Goal: Transaction & Acquisition: Purchase product/service

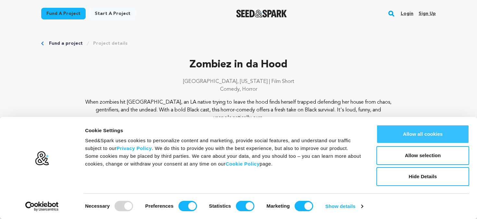
click at [422, 136] on button "Allow all cookies" at bounding box center [422, 134] width 93 height 19
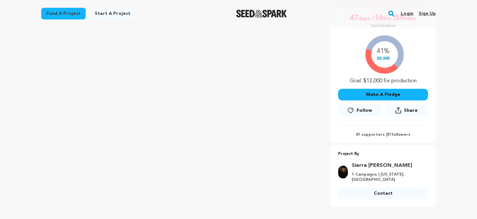
scroll to position [126, 0]
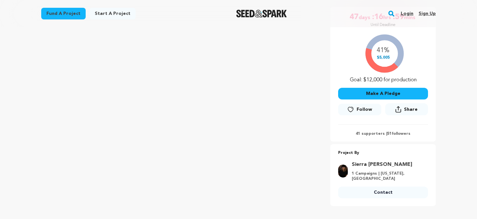
click at [375, 95] on button "Make A Pledge" at bounding box center [383, 94] width 90 height 12
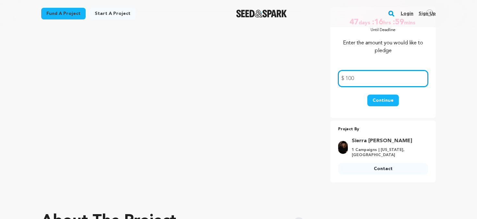
click at [387, 71] on input "100" at bounding box center [383, 78] width 90 height 17
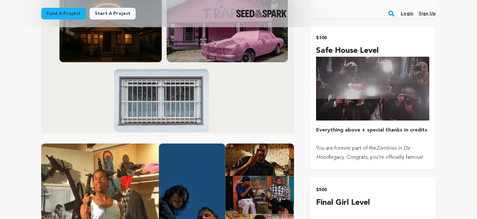
scroll to position [970, 0]
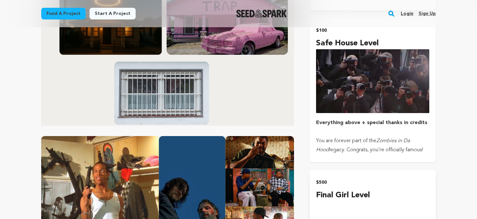
type input "100"
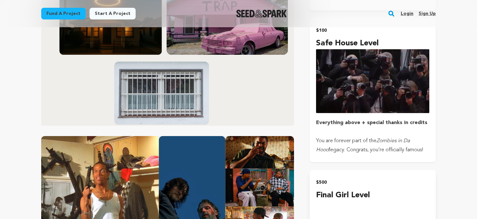
click at [362, 97] on div "$100 Safe House Level Everything above + special thanks in credits You are fore…" at bounding box center [372, 90] width 113 height 128
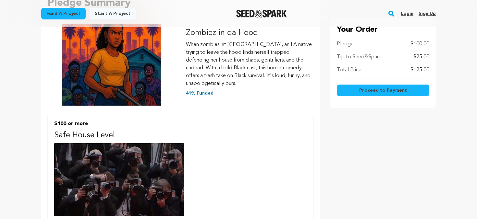
click at [371, 87] on button "Proceed to Payment" at bounding box center [383, 91] width 92 height 12
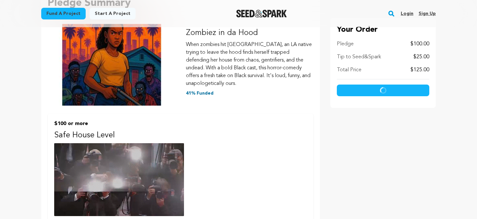
scroll to position [104, 0]
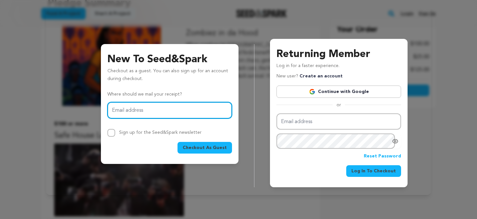
click at [198, 113] on input "Email address" at bounding box center [169, 110] width 125 height 17
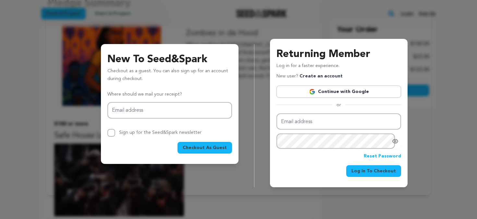
click at [261, 165] on div "Returning Member Log in for a faster experience. New user? Create an account Co…" at bounding box center [338, 115] width 169 height 143
click at [413, 59] on div "Returning Member Log in for a faster experience. New user? Create an account Co…" at bounding box center [338, 115] width 169 height 143
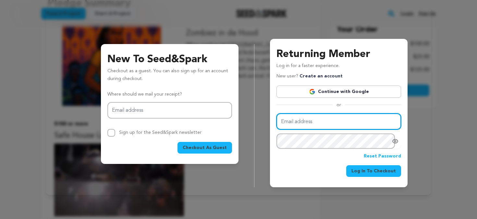
click at [328, 124] on input "Email address" at bounding box center [338, 122] width 125 height 17
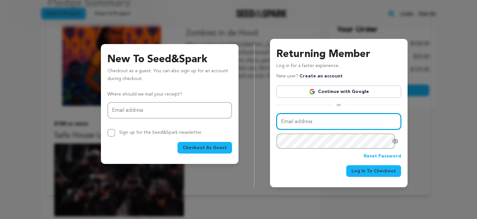
type input "linsquaared@gmail.com"
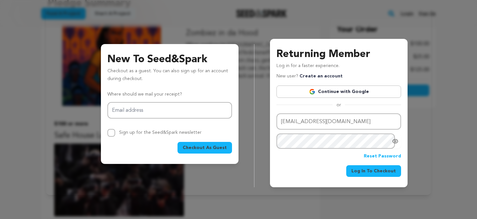
click at [359, 174] on span "Log In To Checkout" at bounding box center [373, 171] width 44 height 6
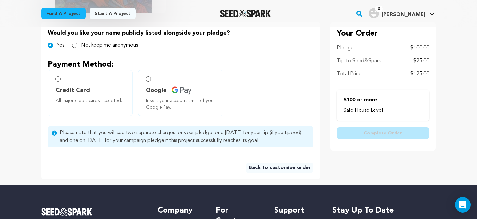
scroll to position [143, 0]
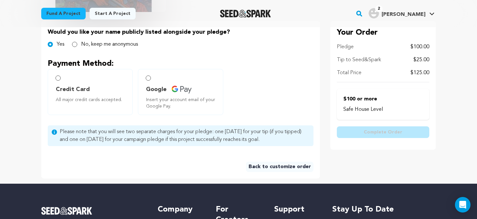
click at [368, 101] on p "$100 or more" at bounding box center [382, 99] width 79 height 8
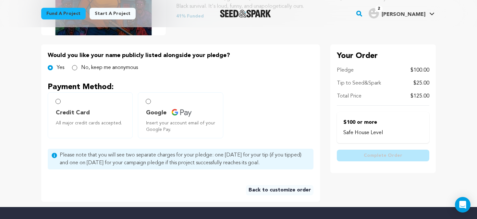
scroll to position [116, 0]
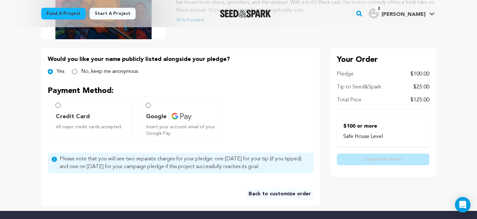
click at [61, 119] on span "Credit Card" at bounding box center [73, 116] width 34 height 9
radio input "true"
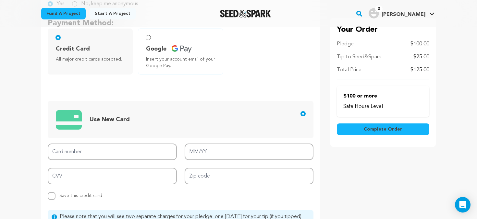
scroll to position [216, 0]
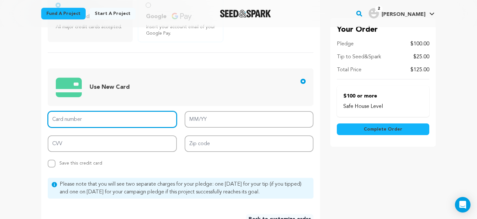
click at [120, 114] on input "Card number" at bounding box center [112, 119] width 129 height 17
type input "4266 8416 8571 5565"
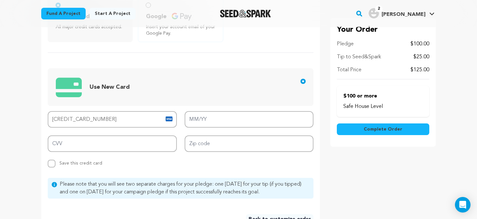
click at [16, 133] on main "Fund a project Start a project Search" at bounding box center [238, 96] width 477 height 624
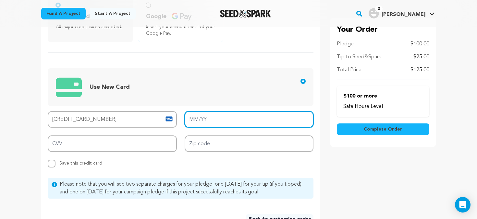
click at [201, 120] on input "MM/YY" at bounding box center [249, 119] width 129 height 17
type input "07/26"
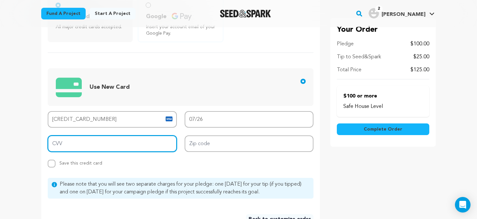
drag, startPoint x: 75, startPoint y: 150, endPoint x: 78, endPoint y: 147, distance: 4.8
click at [75, 150] on input "CVV" at bounding box center [112, 144] width 129 height 17
type input "883"
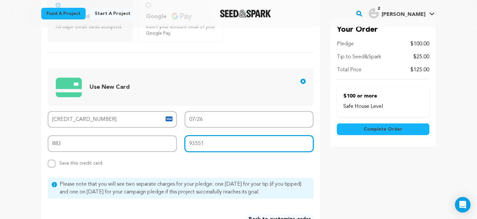
type input "93551"
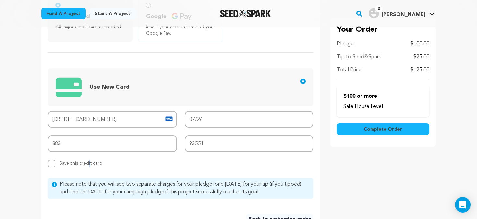
drag, startPoint x: 87, startPoint y: 166, endPoint x: 94, endPoint y: 166, distance: 7.5
click at [92, 167] on div "Replace saved credit card Save this credit card" at bounding box center [80, 164] width 43 height 8
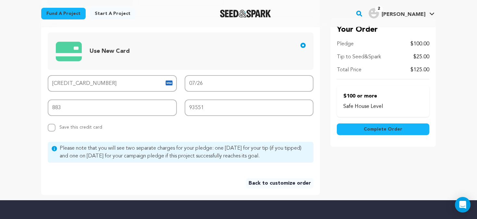
click at [79, 130] on div "Replace saved credit card Save this credit card" at bounding box center [80, 128] width 43 height 8
click at [80, 128] on span "Save this credit card" at bounding box center [80, 126] width 43 height 7
click at [55, 128] on input "Replace saved credit card Save this credit card" at bounding box center [52, 128] width 8 height 8
checkbox input "true"
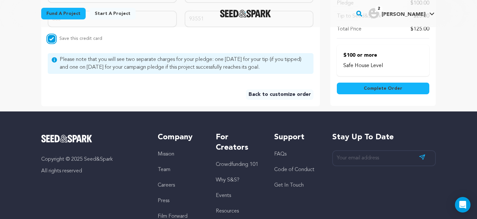
scroll to position [342, 0]
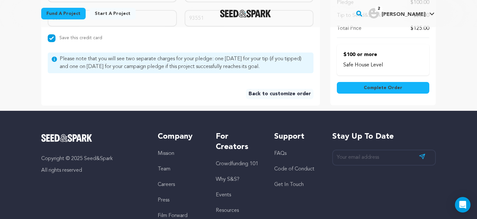
click at [281, 95] on link "Back to customize order" at bounding box center [279, 94] width 67 height 10
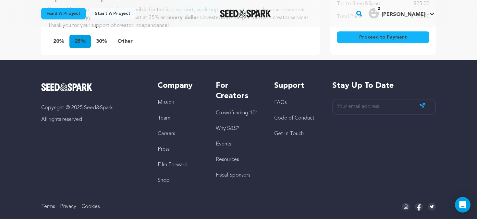
scroll to position [394, 0]
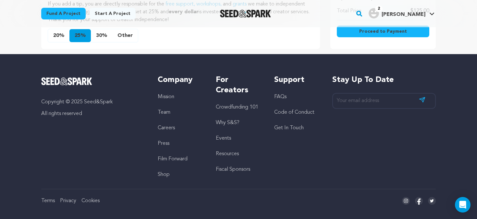
click at [374, 33] on span "Proceed to Payment" at bounding box center [383, 31] width 48 height 6
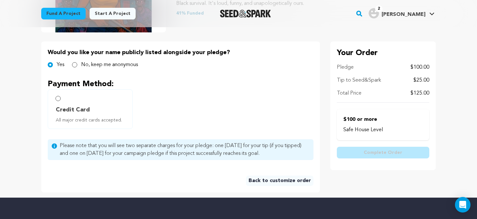
scroll to position [124, 0]
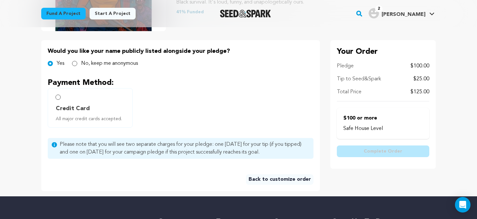
click at [71, 102] on label "Credit Card All major credit cards accepted." at bounding box center [90, 108] width 85 height 40
radio input "true"
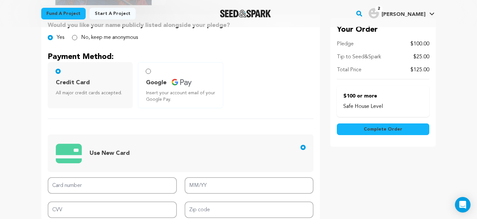
scroll to position [208, 0]
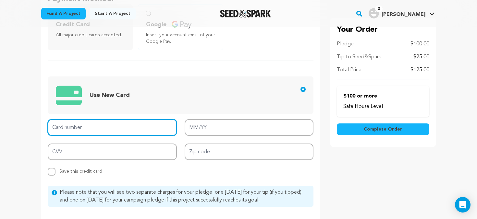
click at [125, 130] on input "Card number" at bounding box center [112, 127] width 129 height 17
type input "[CREDIT_CARD_NUMBER]"
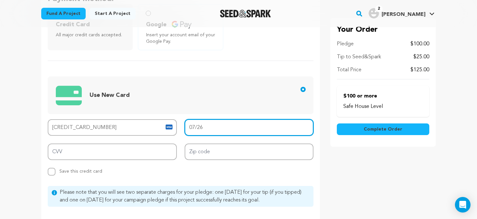
type input "07/26"
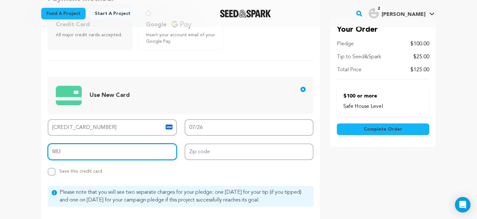
type input "883"
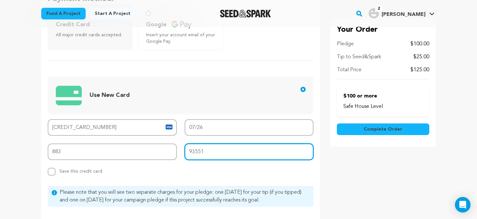
type input "93551"
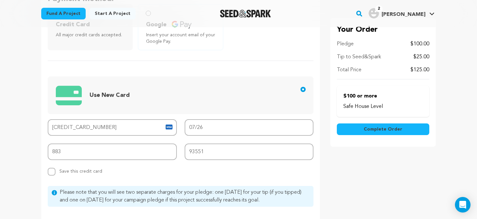
click at [81, 171] on span "Save this credit card" at bounding box center [80, 170] width 43 height 7
click at [55, 171] on input "Replace saved credit card Save this credit card" at bounding box center [52, 172] width 8 height 8
checkbox input "true"
click at [388, 129] on span "Complete Order" at bounding box center [383, 129] width 39 height 6
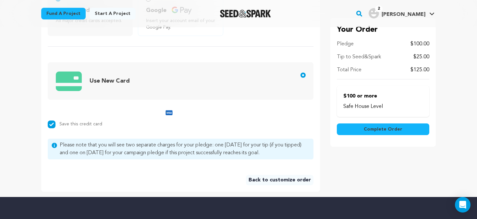
scroll to position [190, 0]
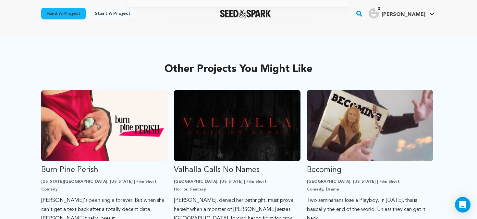
scroll to position [306, 0]
